Goal: Check status: Check status

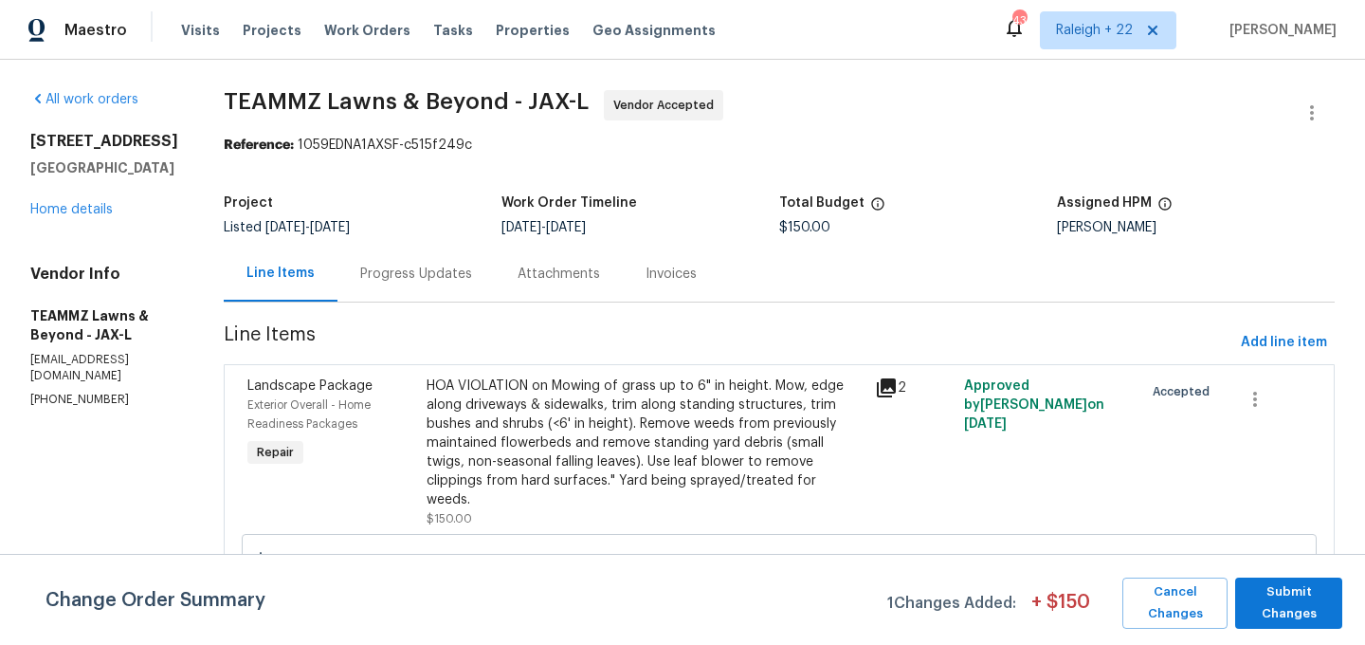
click at [484, 259] on div "Progress Updates" at bounding box center [415, 273] width 157 height 56
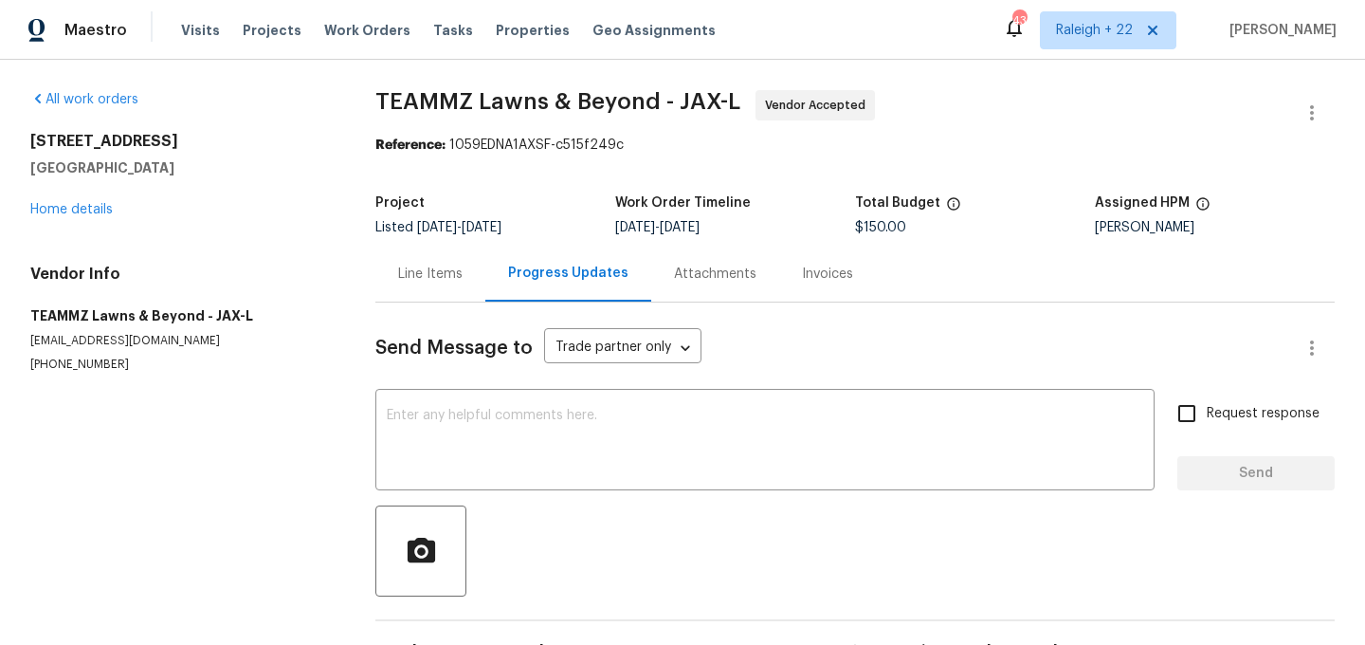
click at [440, 277] on div "Line Items" at bounding box center [430, 273] width 64 height 19
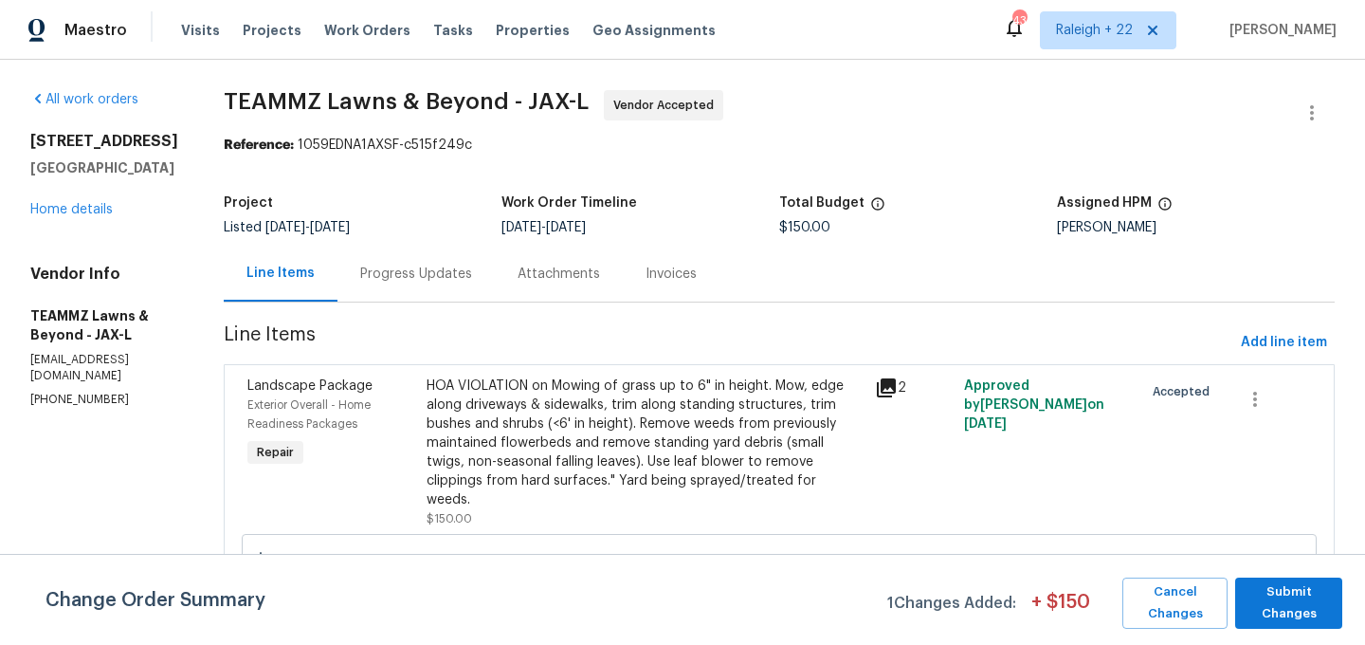
scroll to position [99, 0]
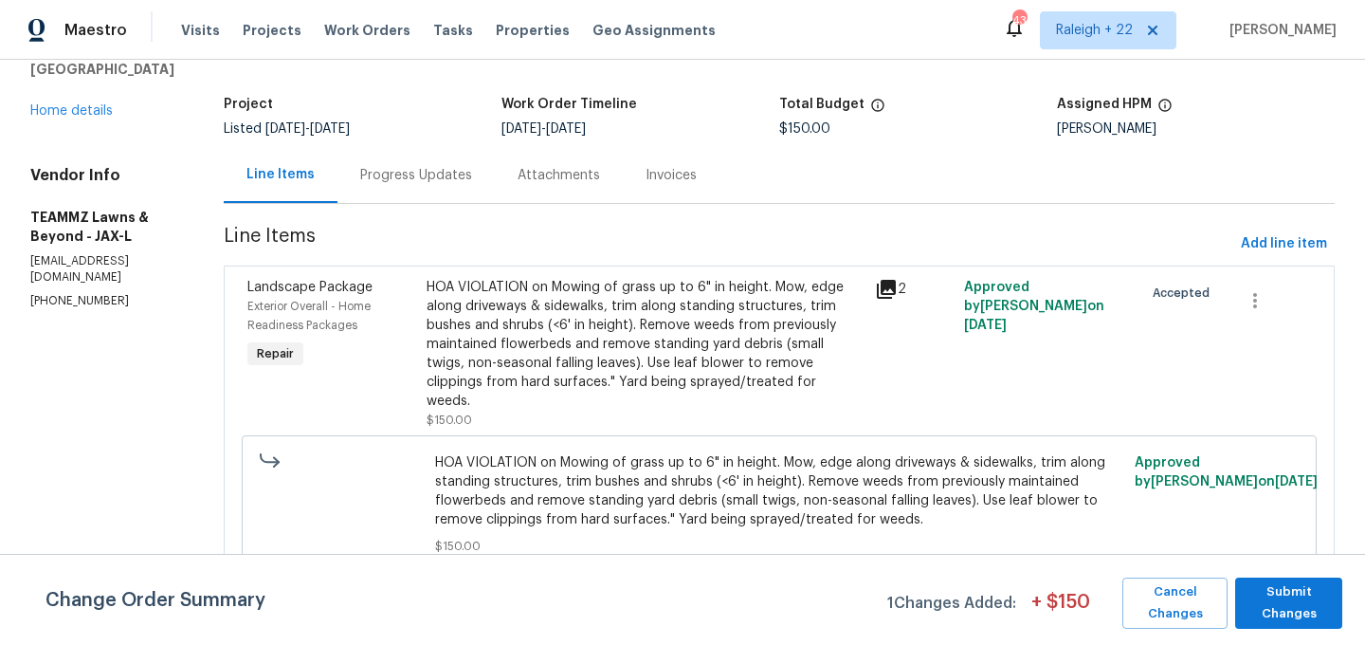
click at [450, 445] on div "HOA VIOLATION on Mowing of grass up to 6" in height. Mow, edge along driveways …" at bounding box center [779, 504] width 1075 height 138
click at [587, 353] on div "HOA VIOLATION on Mowing of grass up to 6" in height. Mow, edge along driveways …" at bounding box center [645, 344] width 437 height 133
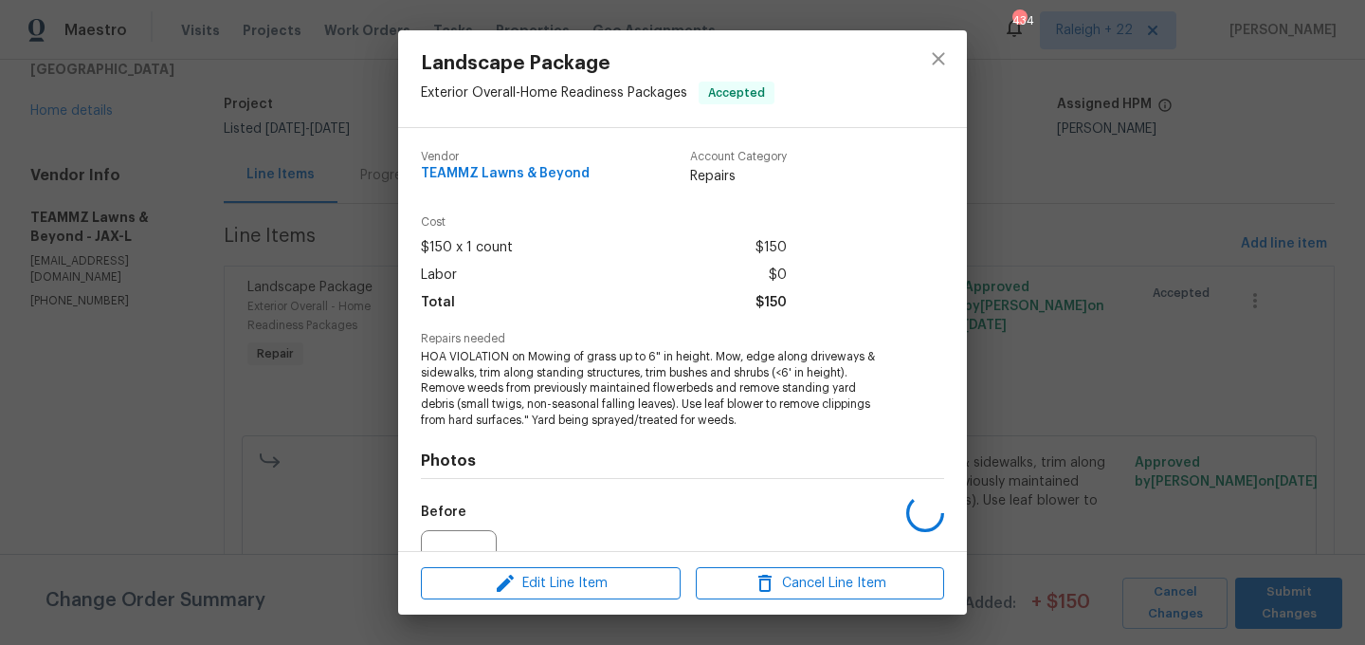
scroll to position [197, 0]
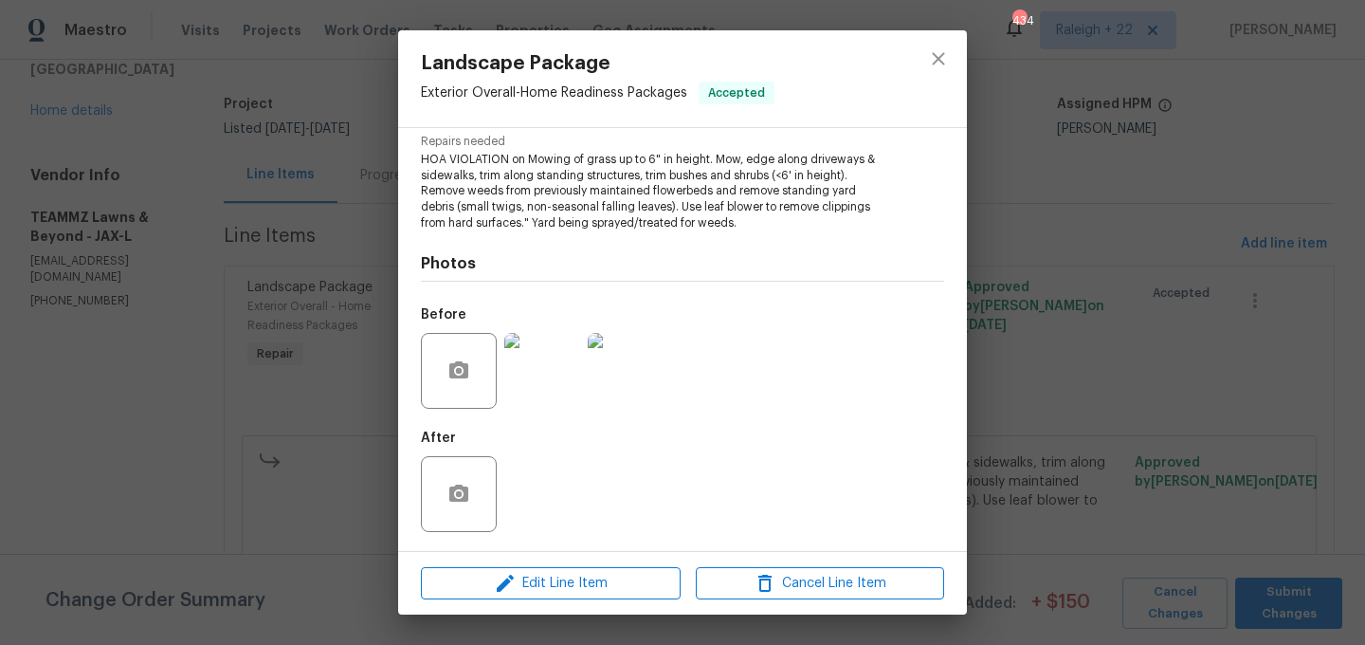
click at [538, 374] on img at bounding box center [542, 371] width 76 height 76
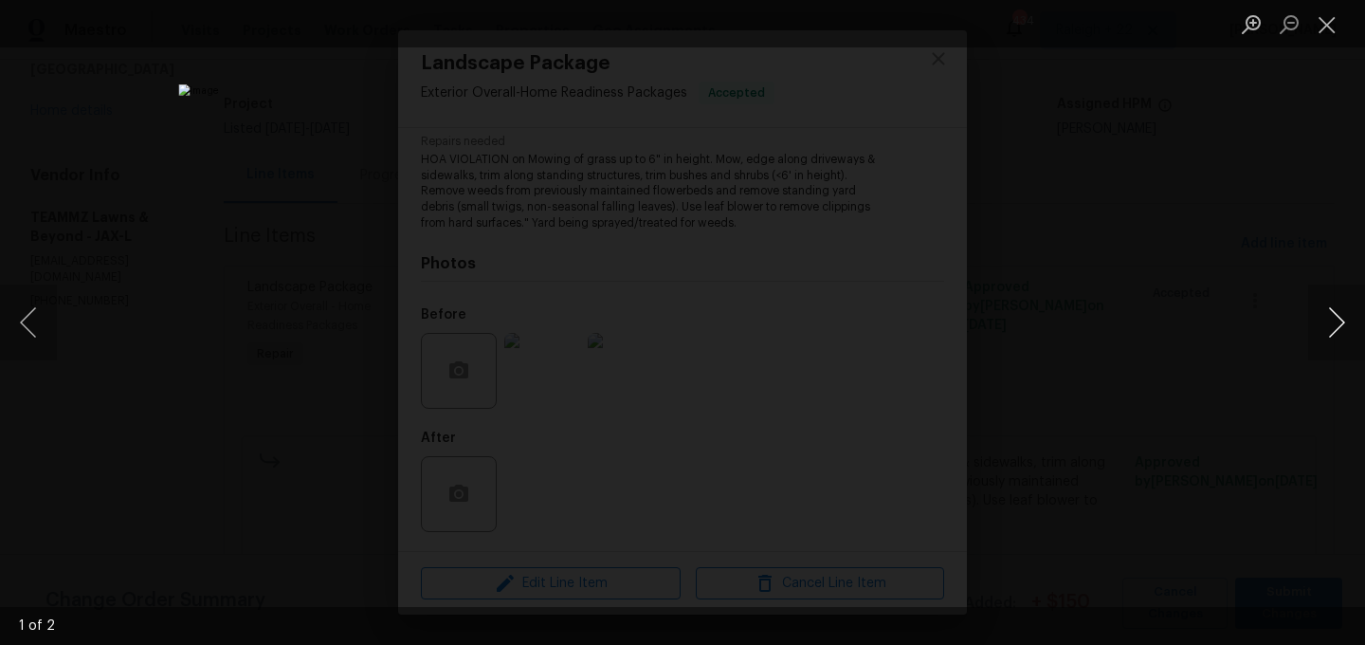
click at [1339, 322] on button "Next image" at bounding box center [1336, 322] width 57 height 76
click at [1329, 21] on button "Close lightbox" at bounding box center [1327, 24] width 38 height 33
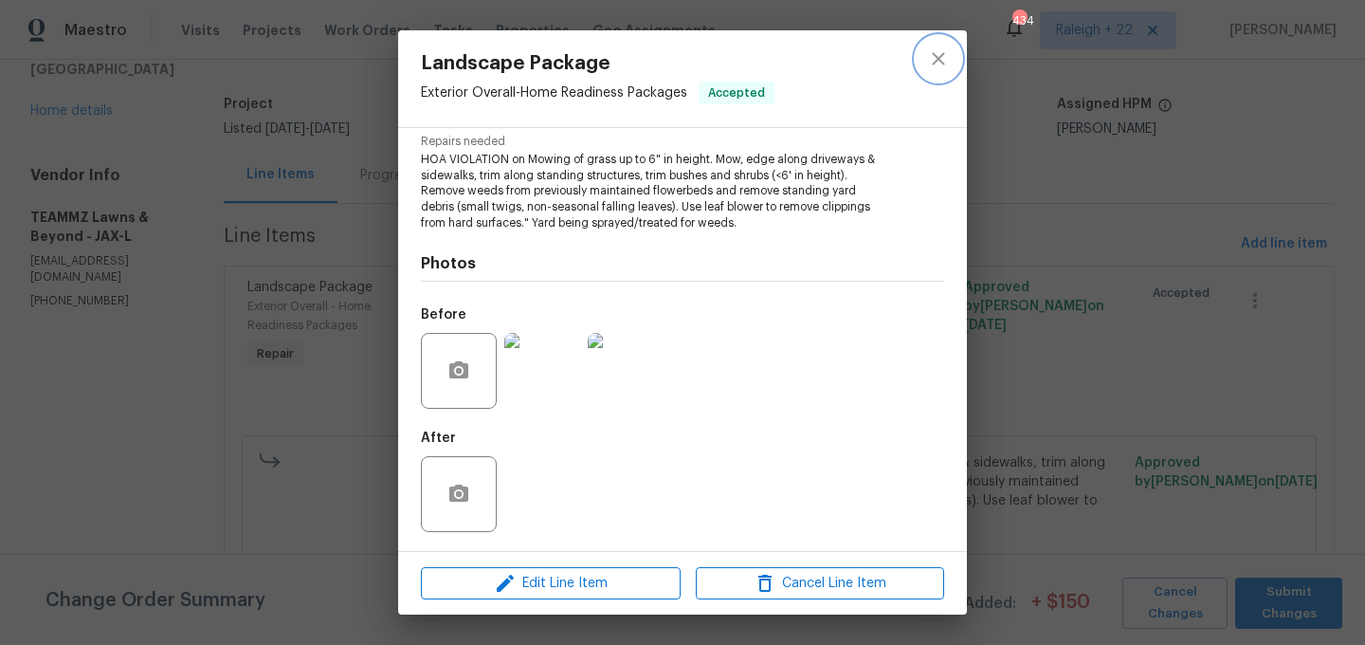
click at [955, 52] on button "close" at bounding box center [938, 58] width 45 height 45
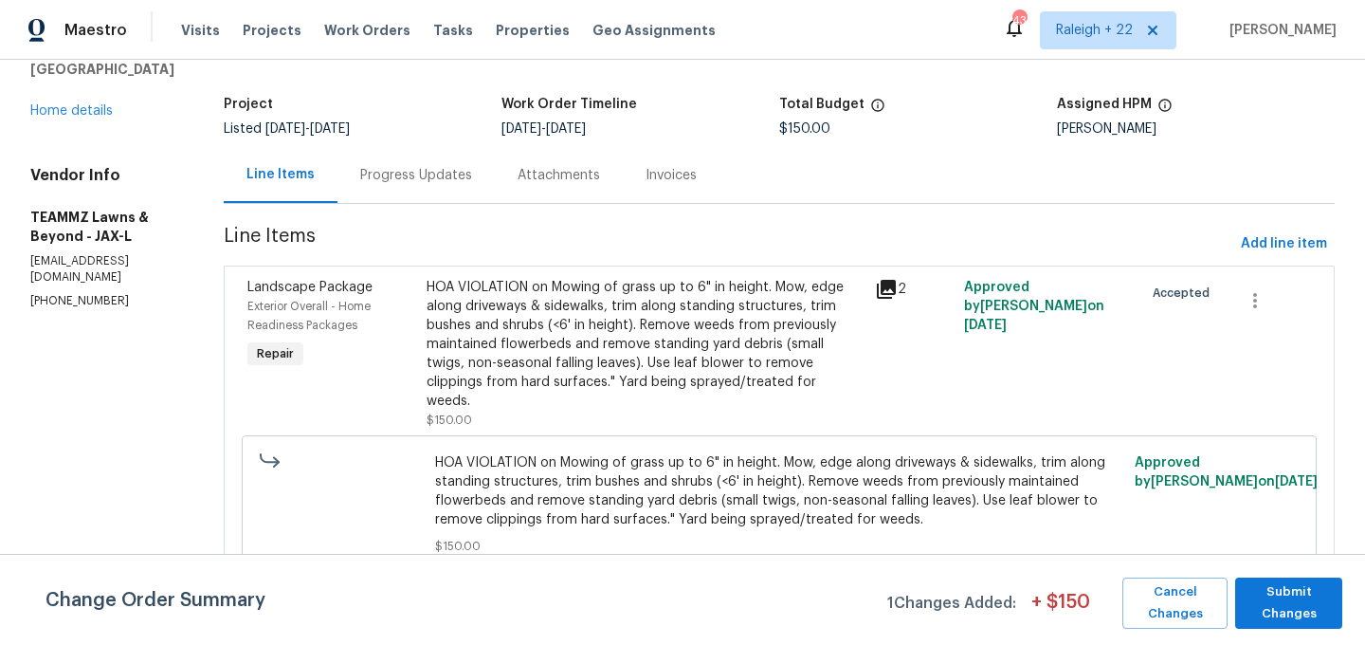
click at [476, 190] on div "Progress Updates" at bounding box center [415, 175] width 157 height 56
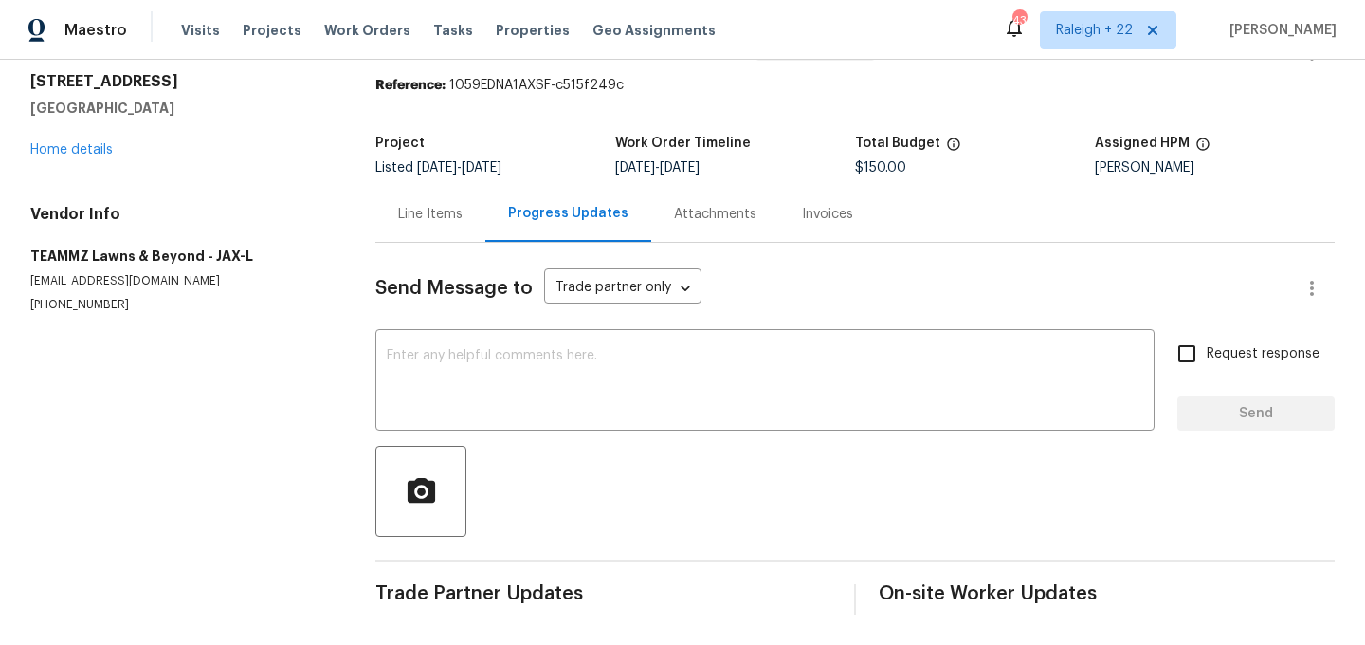
scroll to position [60, 0]
click at [500, 393] on textarea at bounding box center [765, 382] width 756 height 66
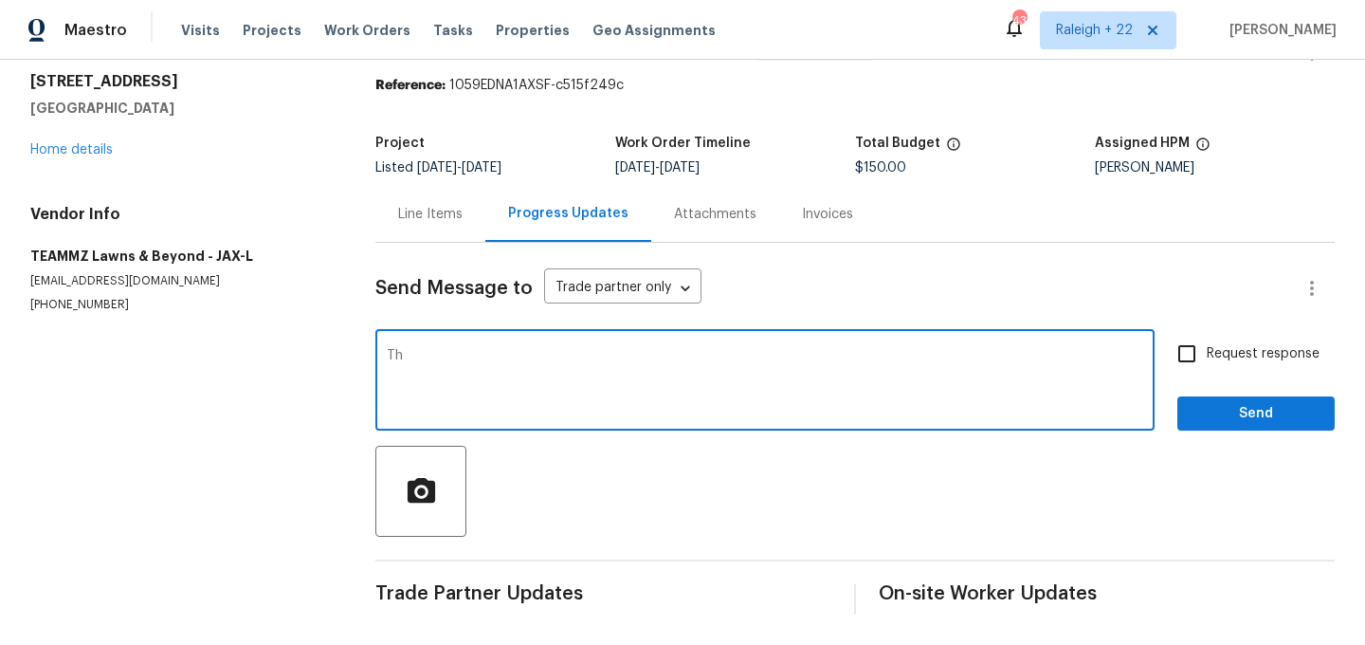
type textarea "T"
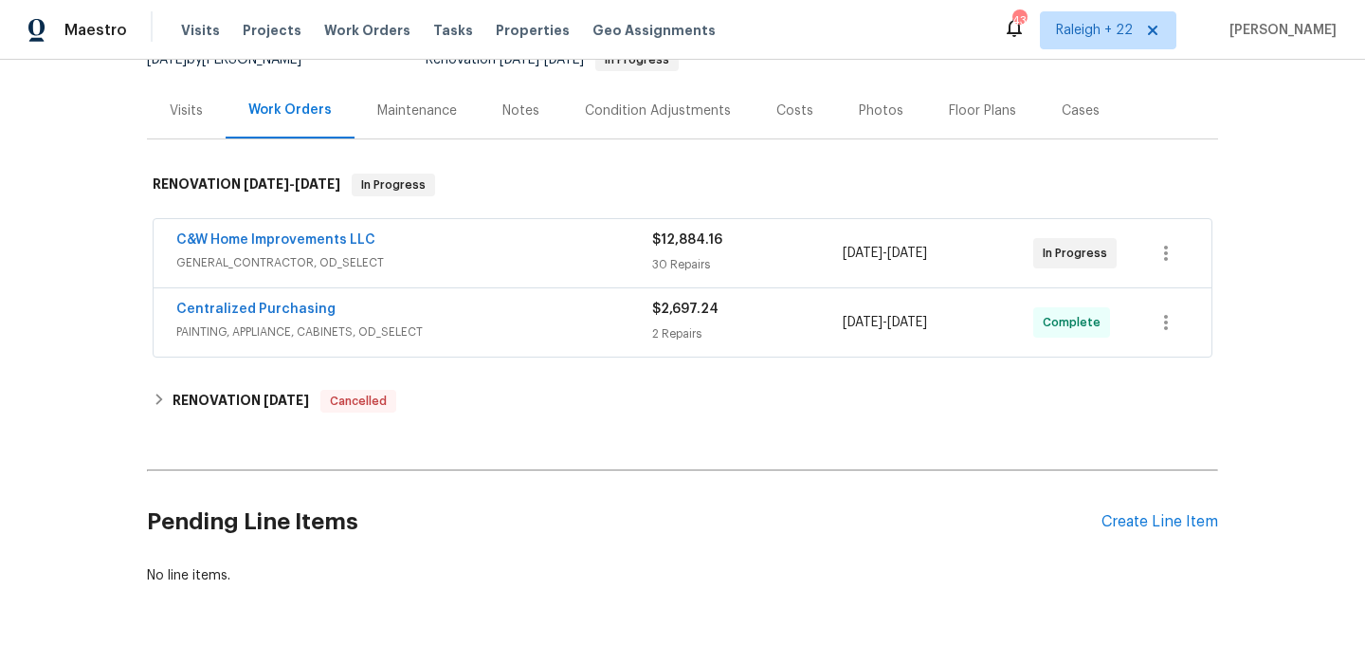
scroll to position [259, 0]
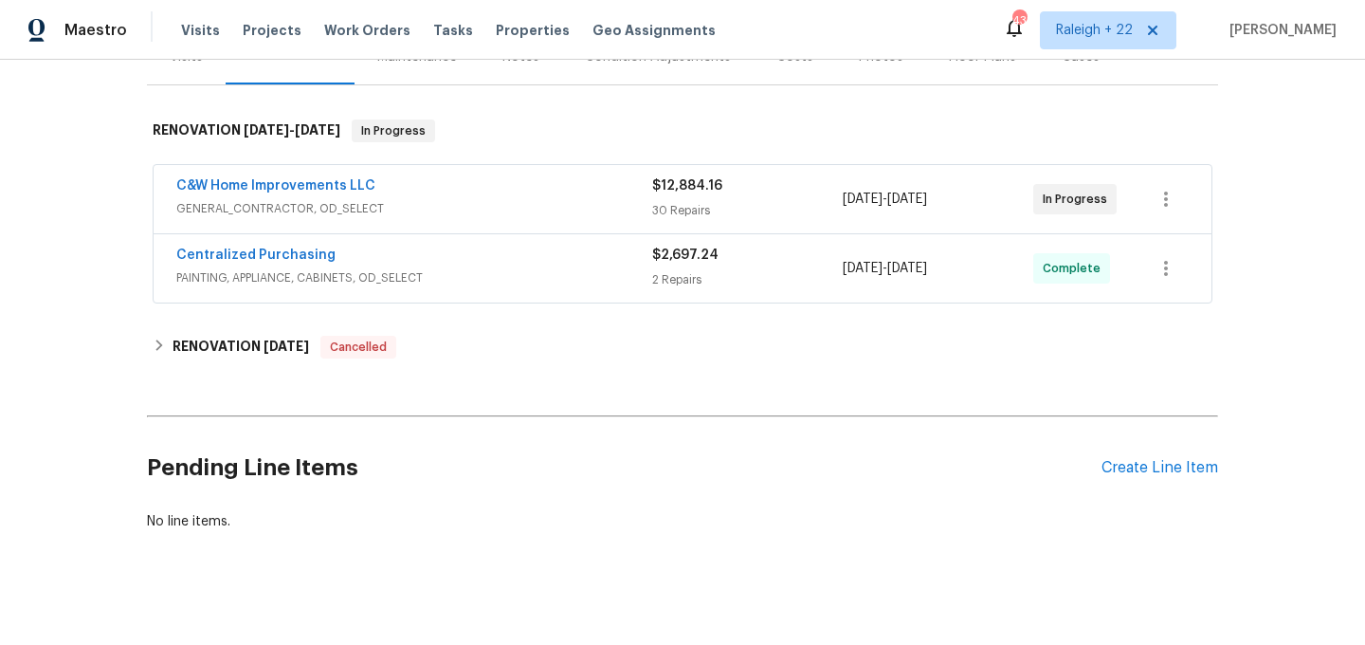
click at [251, 283] on span "PAINTING, APPLIANCE, CABINETS, OD_SELECT" at bounding box center [414, 277] width 476 height 19
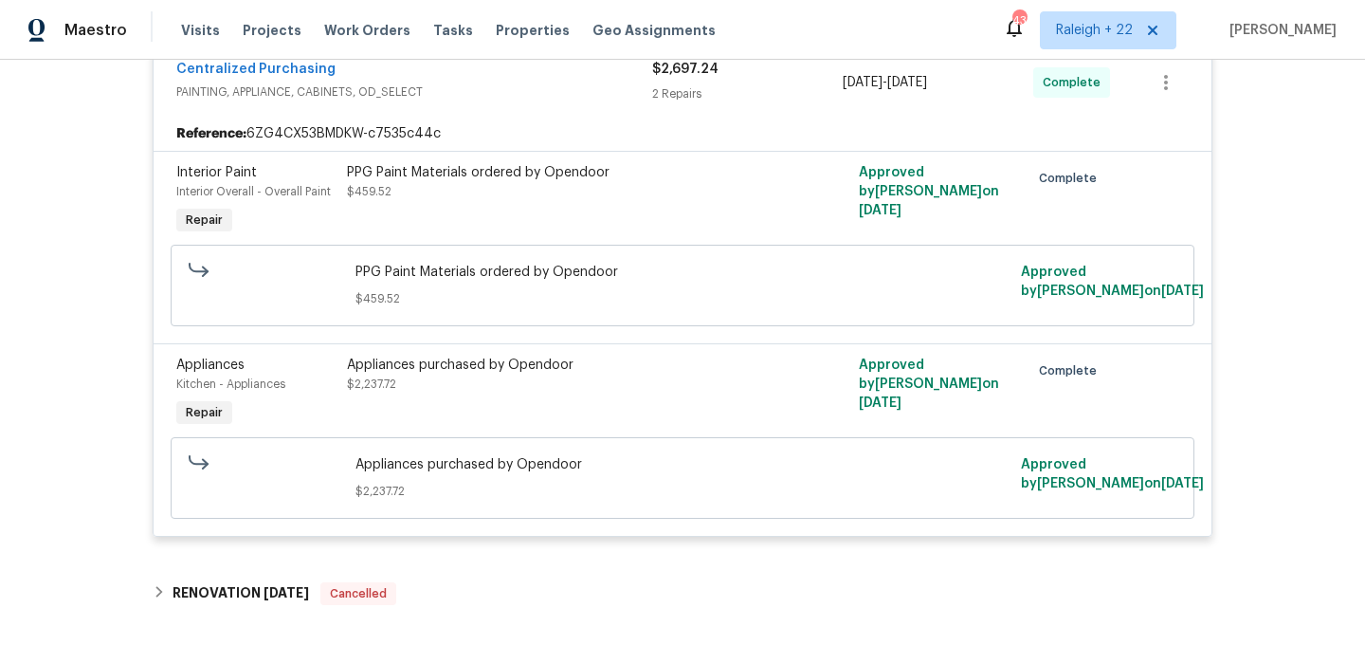
scroll to position [213, 0]
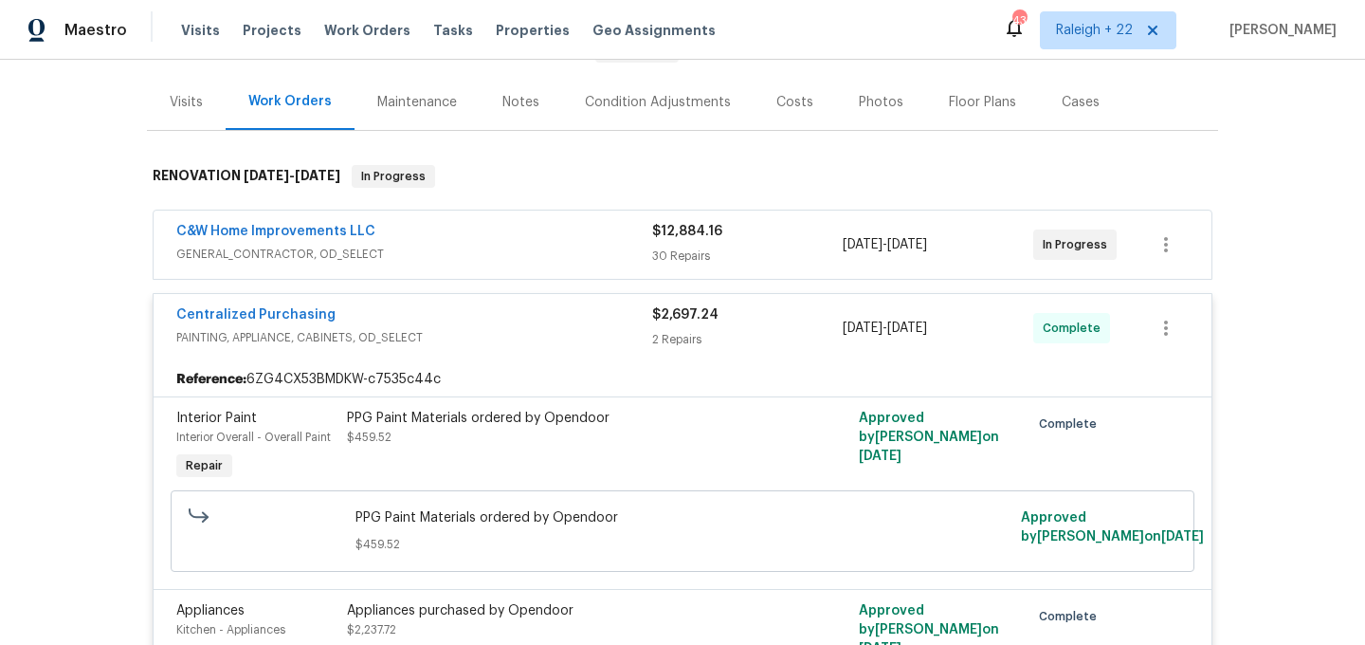
click at [280, 248] on span "GENERAL_CONTRACTOR, OD_SELECT" at bounding box center [414, 254] width 476 height 19
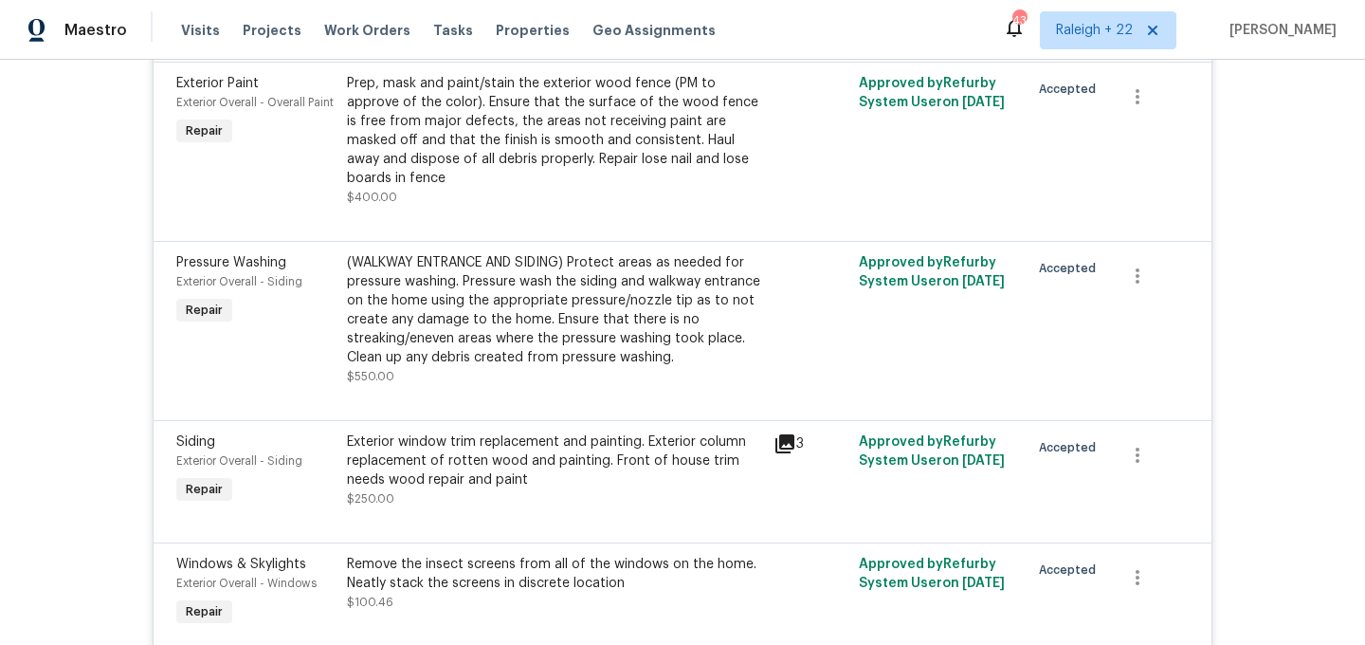
scroll to position [2946, 0]
